Goal: Information Seeking & Learning: Learn about a topic

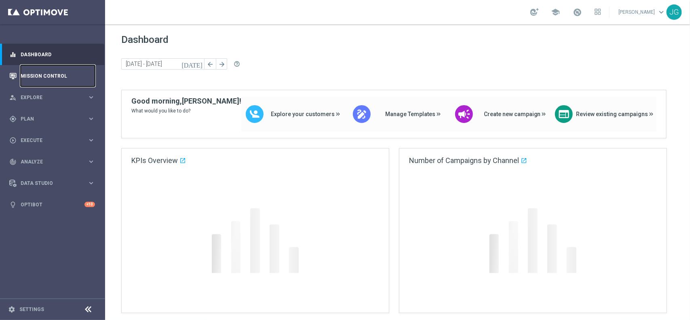
click at [73, 77] on link "Mission Control" at bounding box center [58, 75] width 74 height 21
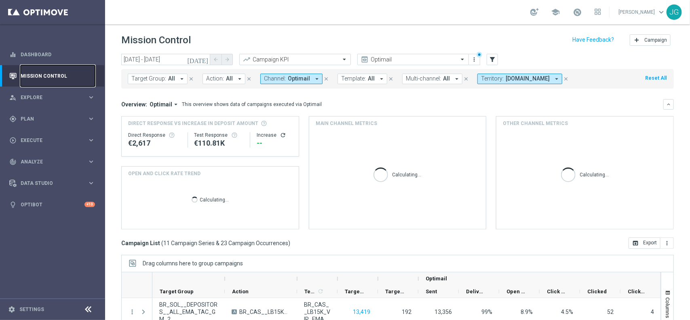
scroll to position [85, 0]
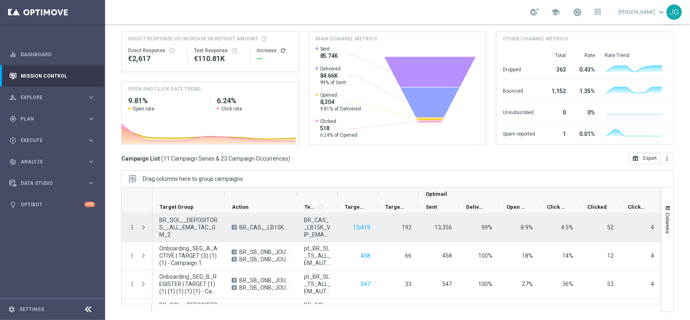
click at [132, 228] on icon "more_vert" at bounding box center [132, 227] width 7 height 7
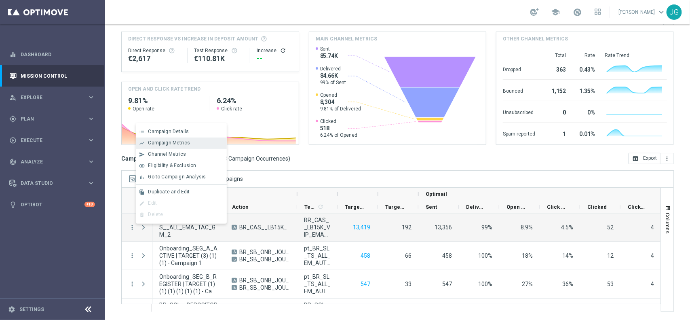
click at [185, 146] on span "Campaign Metrics" at bounding box center [169, 143] width 42 height 6
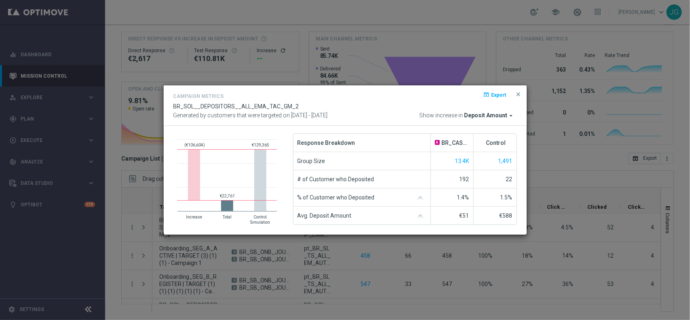
click at [492, 112] on span "Deposit Amount" at bounding box center [486, 115] width 43 height 7
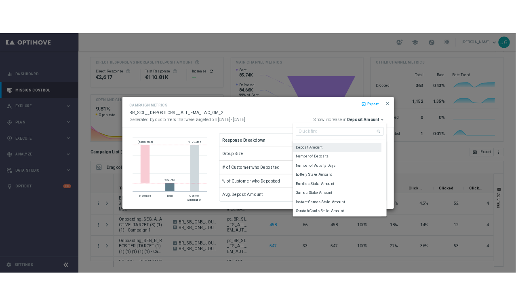
scroll to position [3, 0]
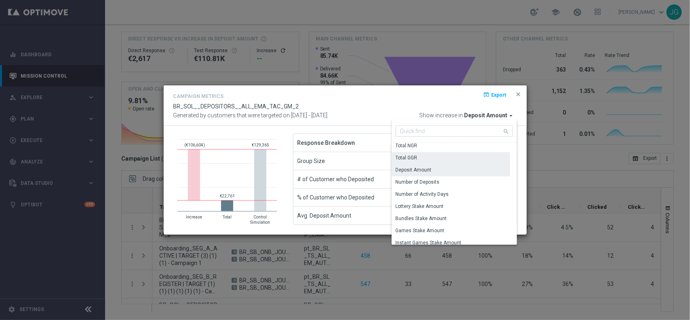
click at [435, 156] on div "Total GGR" at bounding box center [451, 157] width 118 height 11
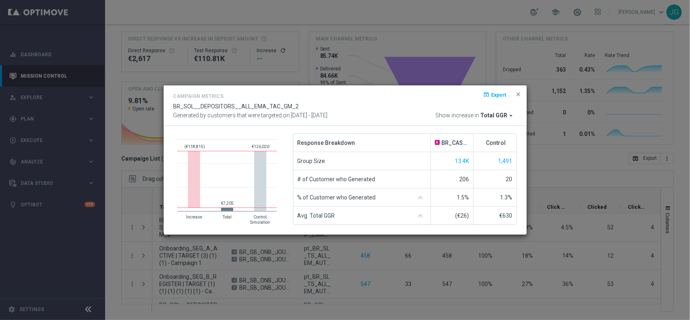
click at [499, 116] on span "Total GGR" at bounding box center [494, 115] width 27 height 7
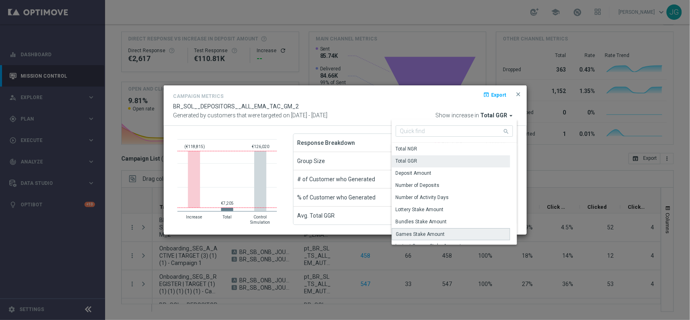
click at [436, 232] on div "Games Stake Amount" at bounding box center [420, 233] width 49 height 7
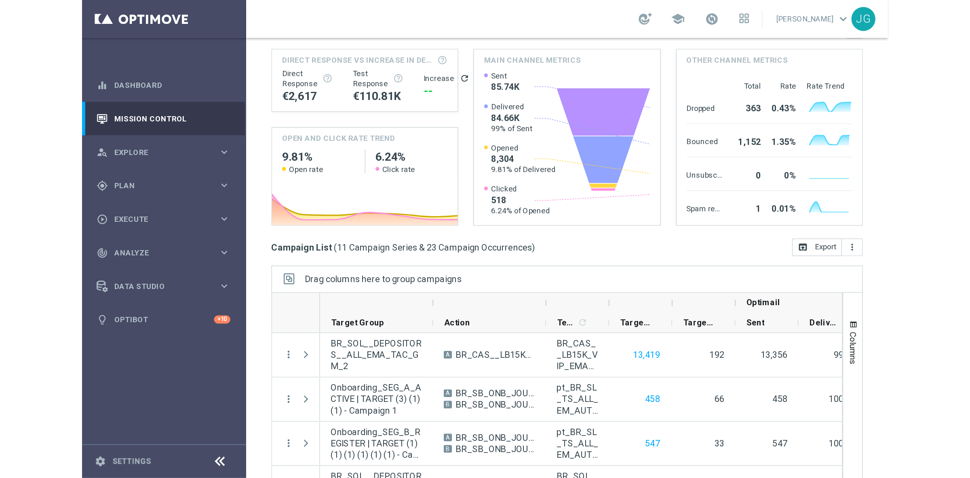
scroll to position [0, 0]
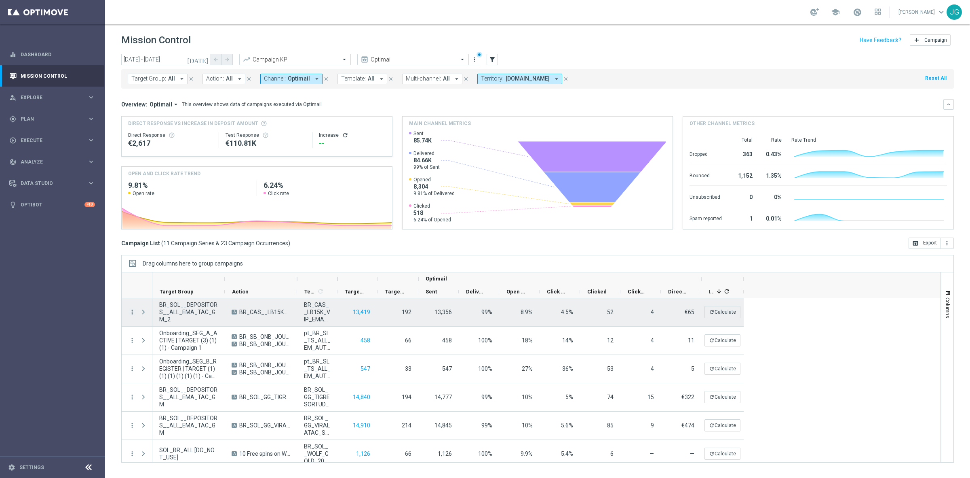
click at [133, 311] on icon "more_vert" at bounding box center [132, 311] width 7 height 7
click at [155, 319] on span "Campaign Metrics" at bounding box center [169, 328] width 42 height 6
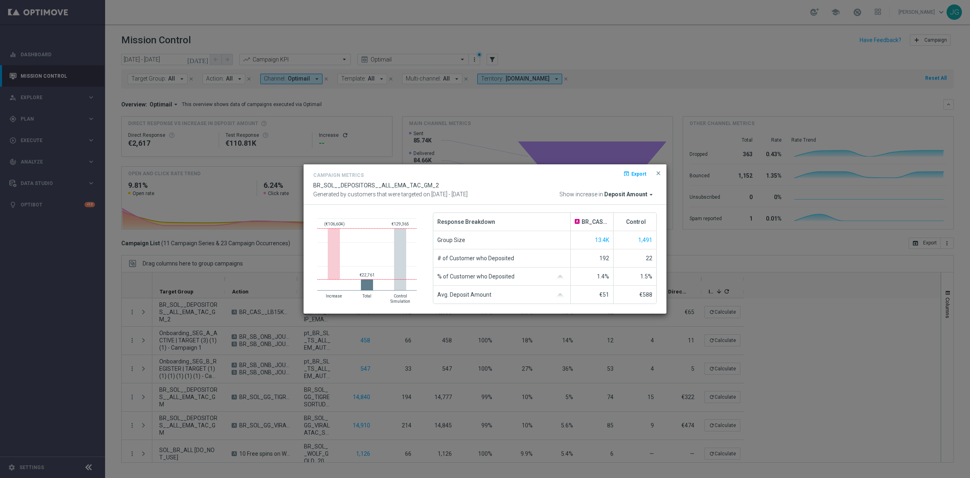
click at [634, 197] on span "Deposit Amount" at bounding box center [625, 194] width 43 height 7
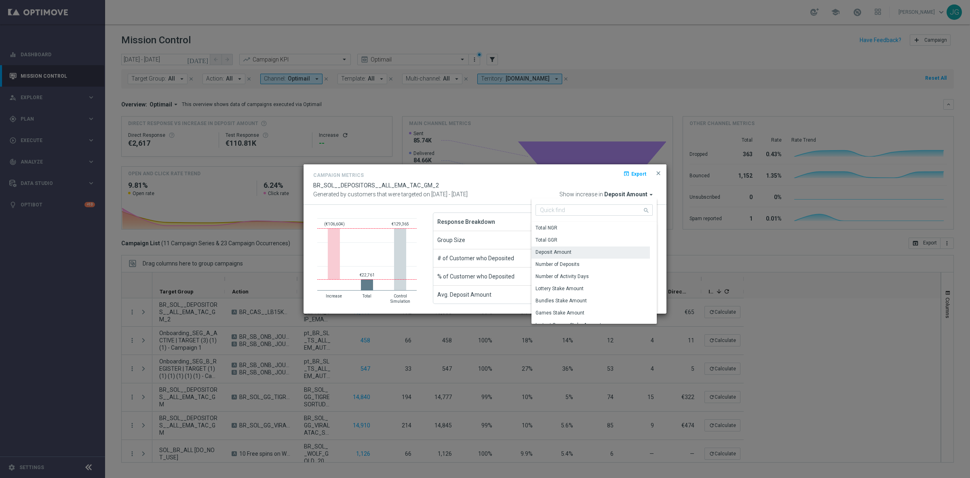
click at [585, 173] on div "Campaign Metrics open_in_browser Export" at bounding box center [485, 176] width 344 height 12
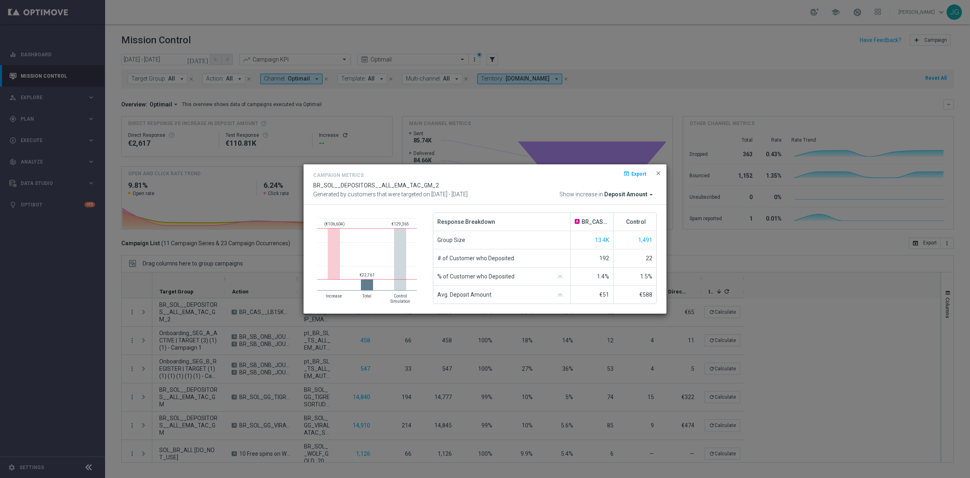
click at [619, 191] on span "Deposit Amount" at bounding box center [625, 194] width 43 height 7
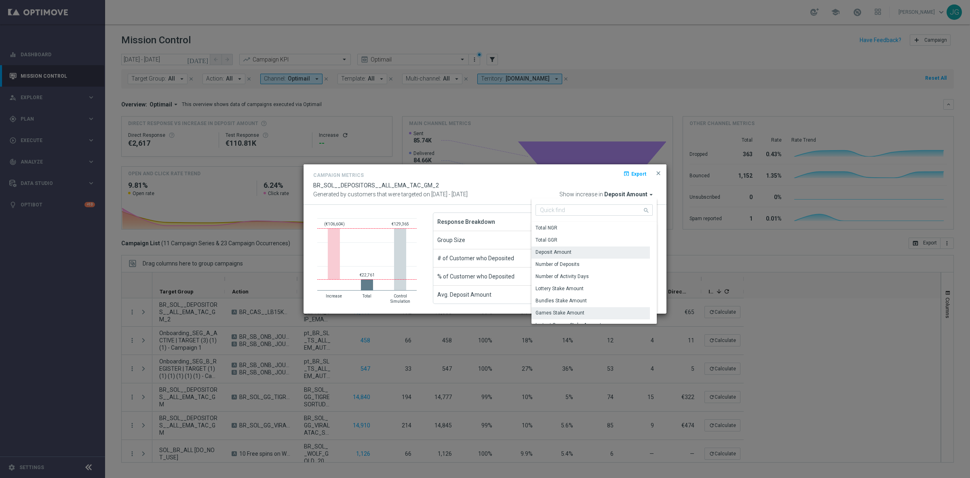
click at [560, 313] on div "Games Stake Amount" at bounding box center [560, 312] width 49 height 7
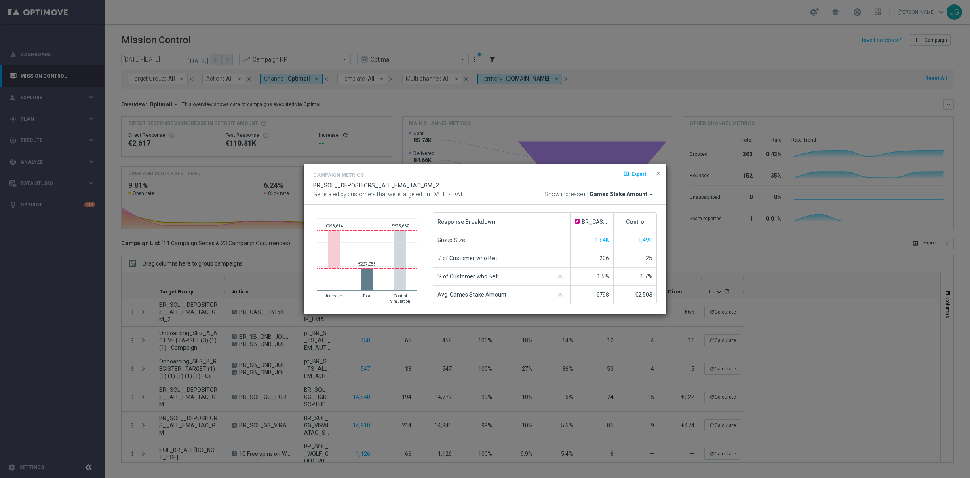
click at [637, 193] on span "Games Stake Amount" at bounding box center [619, 194] width 58 height 7
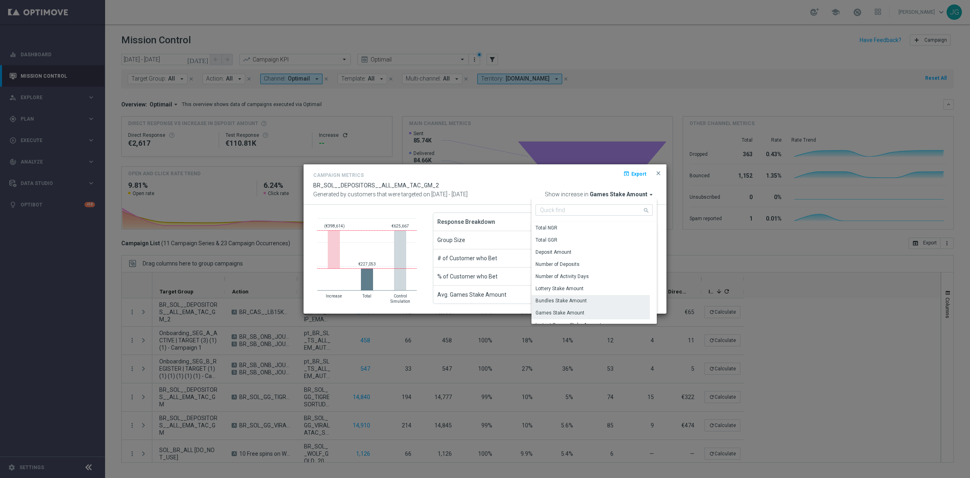
click at [575, 298] on div "Bundles Stake Amount" at bounding box center [561, 300] width 51 height 7
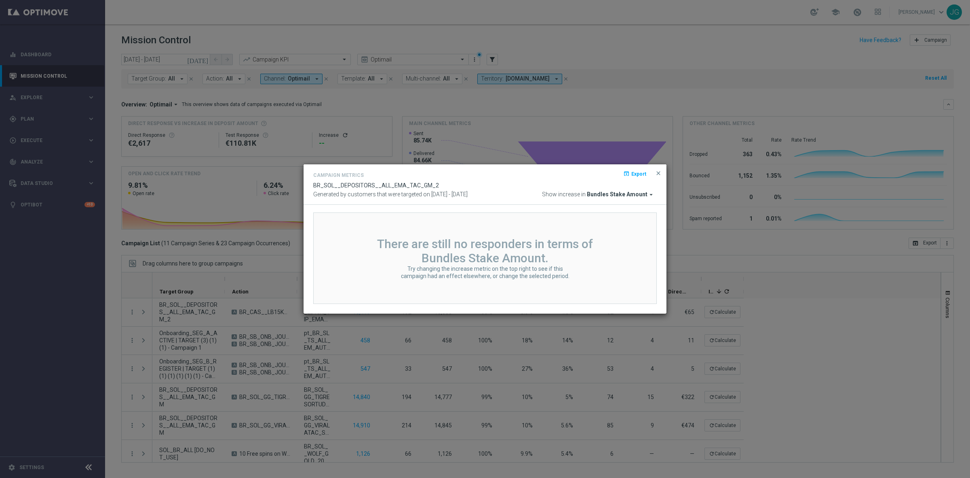
click at [635, 195] on span "Bundles Stake Amount" at bounding box center [617, 194] width 61 height 7
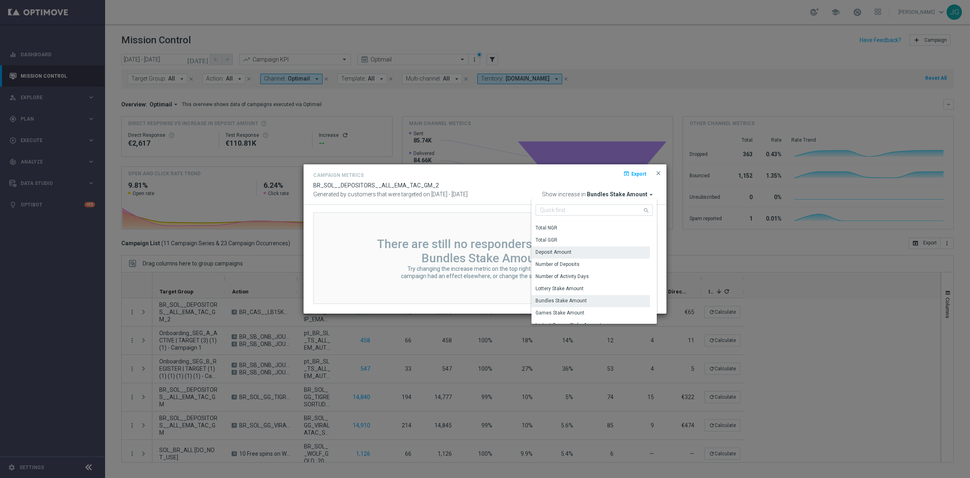
click at [555, 251] on div "Deposit Amount" at bounding box center [554, 251] width 36 height 7
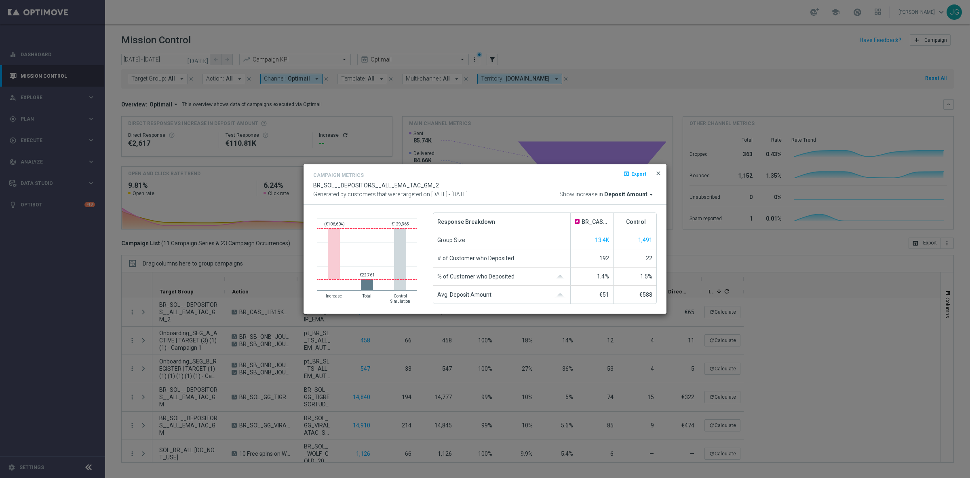
click at [657, 171] on span "close" at bounding box center [658, 173] width 6 height 6
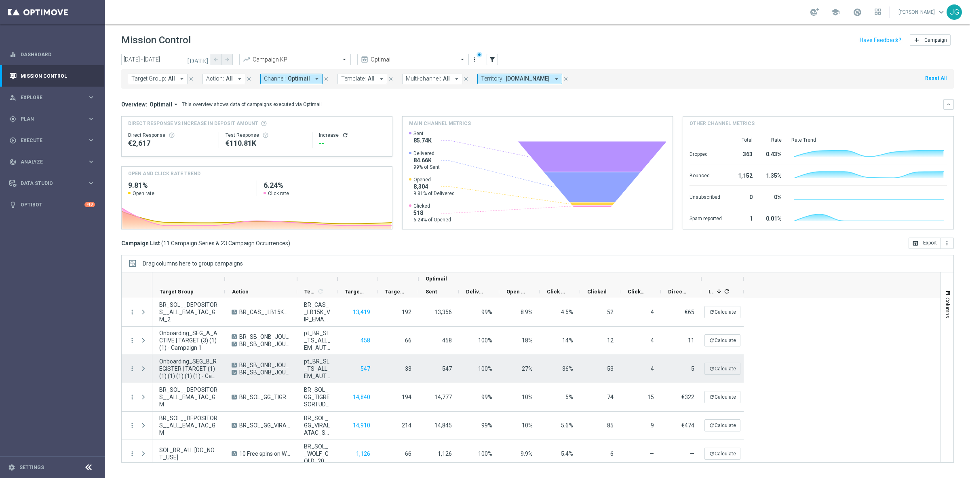
scroll to position [148, 0]
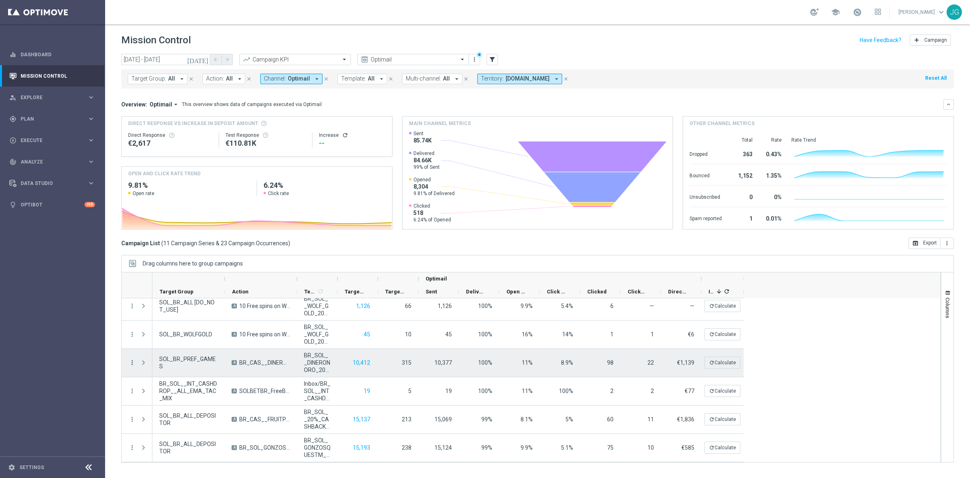
click at [134, 319] on icon "more_vert" at bounding box center [132, 362] width 7 height 7
click at [154, 319] on span "Campaign Metrics" at bounding box center [169, 379] width 42 height 6
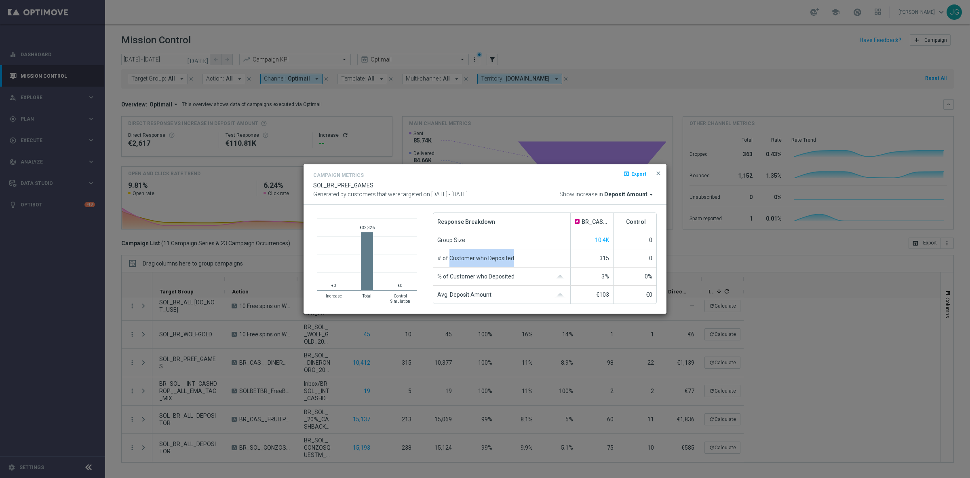
drag, startPoint x: 450, startPoint y: 258, endPoint x: 520, endPoint y: 257, distance: 70.0
click at [520, 257] on div "# of Customer who Deposited" at bounding box center [501, 258] width 137 height 18
drag, startPoint x: 588, startPoint y: 256, endPoint x: 611, endPoint y: 257, distance: 22.3
click at [611, 257] on div "315" at bounding box center [592, 258] width 43 height 18
drag, startPoint x: 604, startPoint y: 294, endPoint x: 596, endPoint y: 294, distance: 8.9
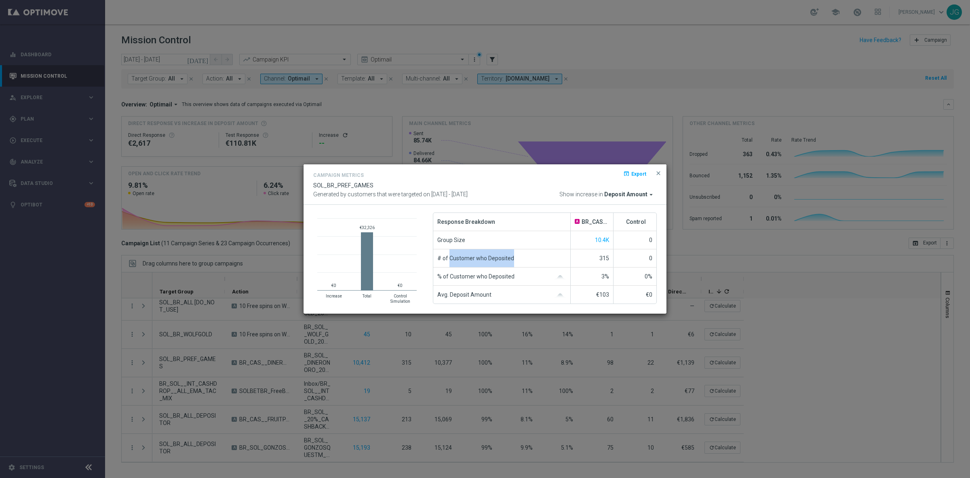
click at [596, 294] on span "€103" at bounding box center [602, 294] width 13 height 6
drag, startPoint x: 358, startPoint y: 226, endPoint x: 376, endPoint y: 227, distance: 18.3
click at [376, 227] on rect at bounding box center [366, 254] width 99 height 72
